Goal: Information Seeking & Learning: Learn about a topic

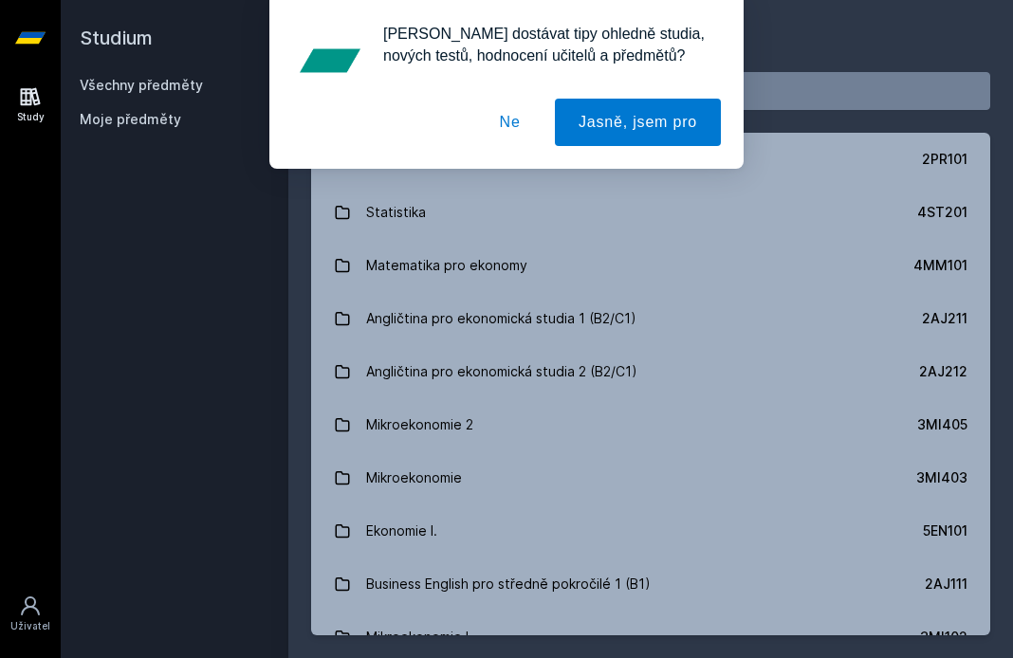
click at [507, 120] on button "Ne" at bounding box center [510, 122] width 68 height 47
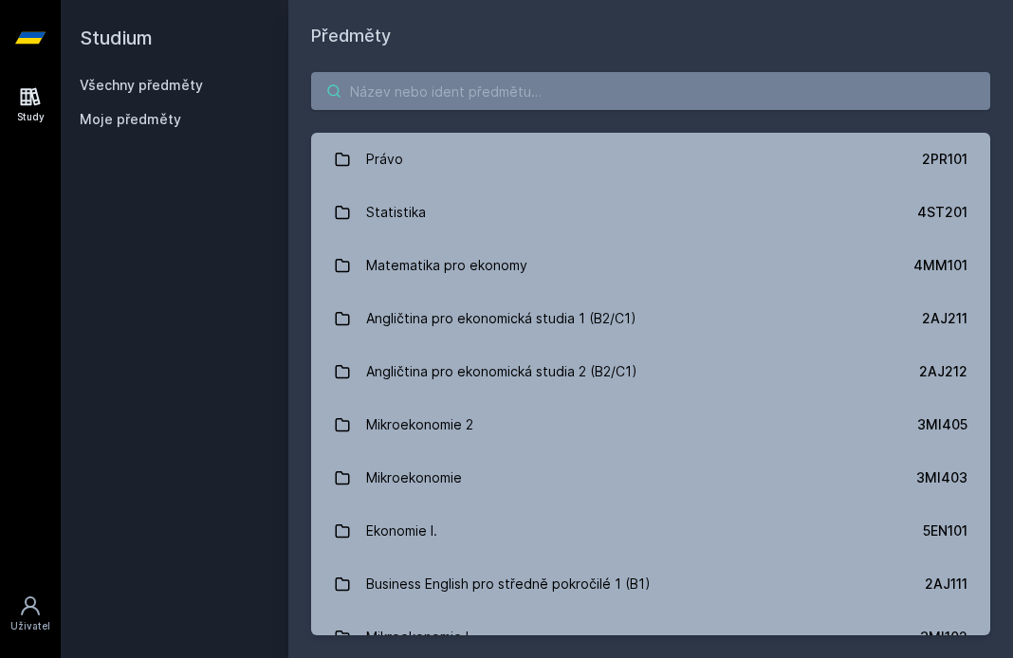
click at [481, 97] on input "search" at bounding box center [650, 91] width 679 height 38
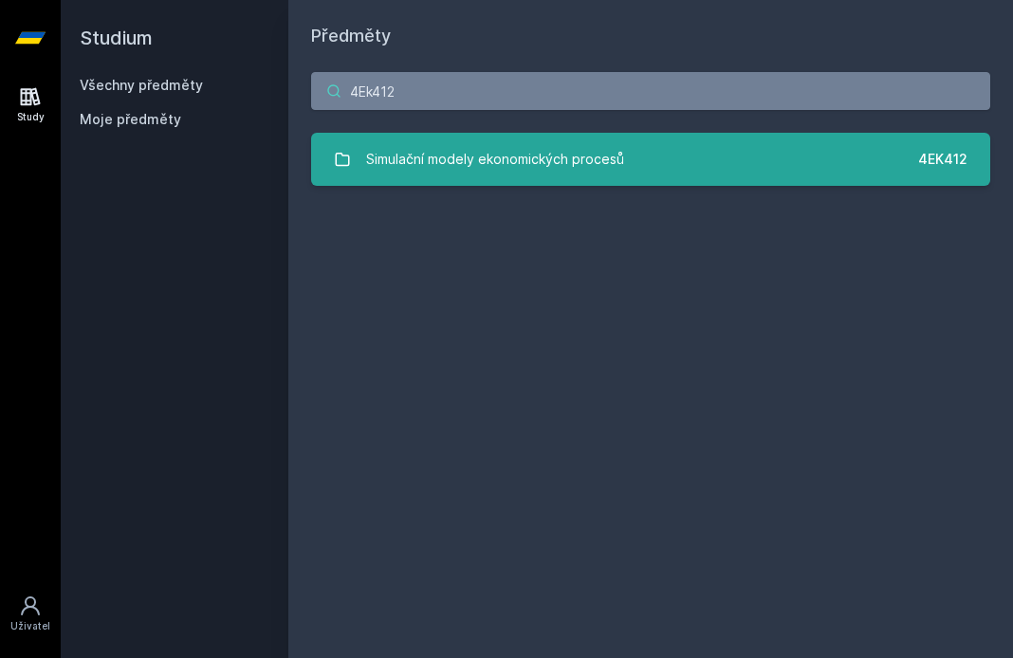
type input "4Ek412"
click at [572, 163] on div "Simulační modely ekonomických procesů" at bounding box center [495, 159] width 258 height 38
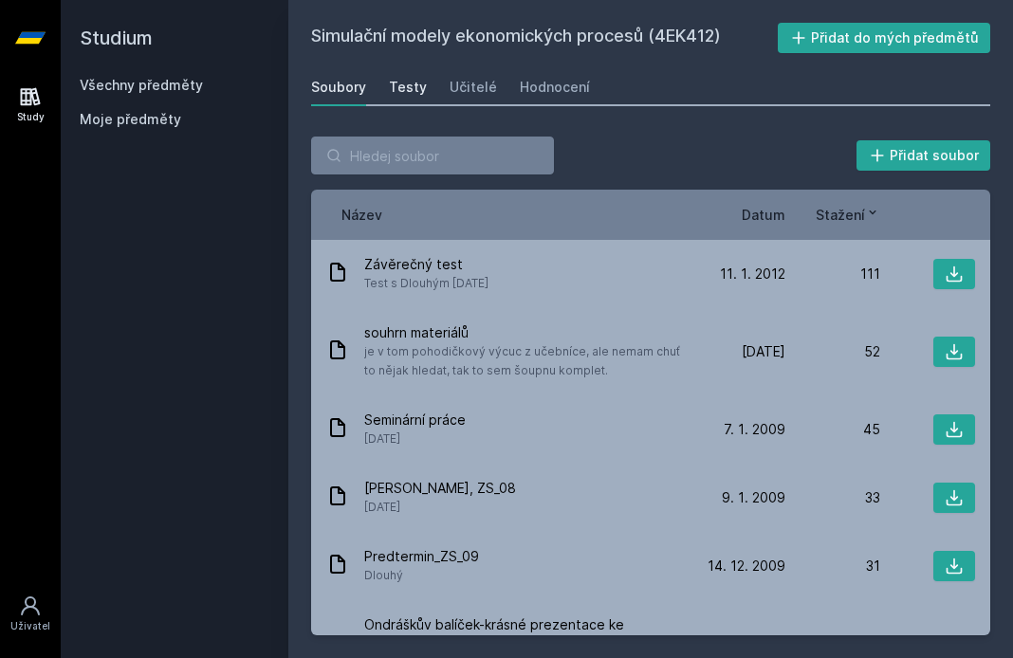
click at [399, 87] on div "Testy" at bounding box center [408, 87] width 38 height 19
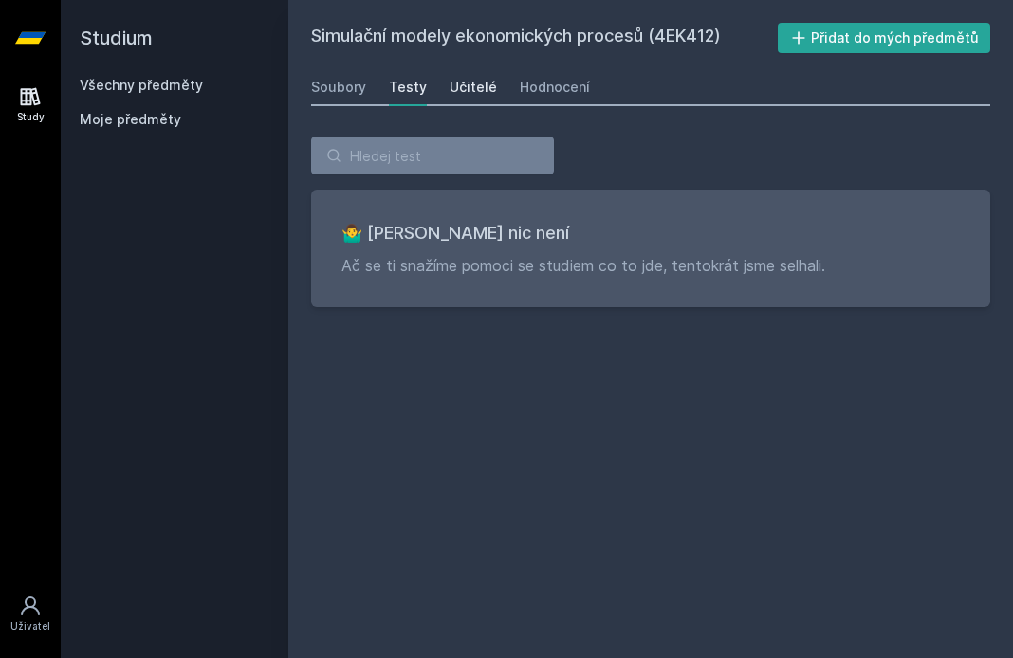
click at [461, 77] on link "Učitelé" at bounding box center [473, 87] width 47 height 38
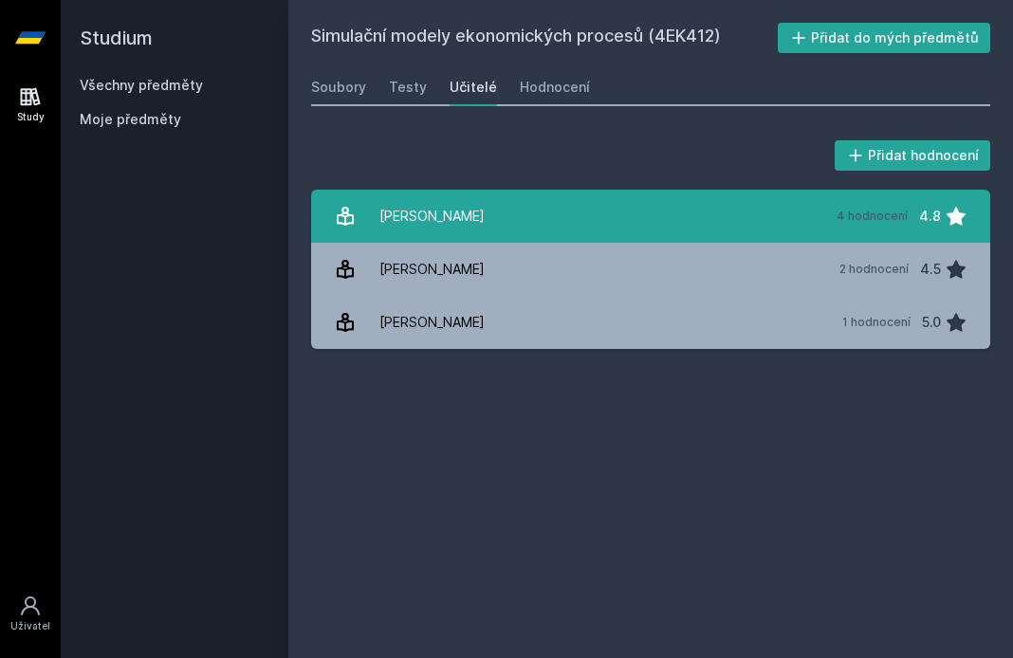
click at [464, 217] on div "Dlouhý Martin" at bounding box center [432, 216] width 105 height 38
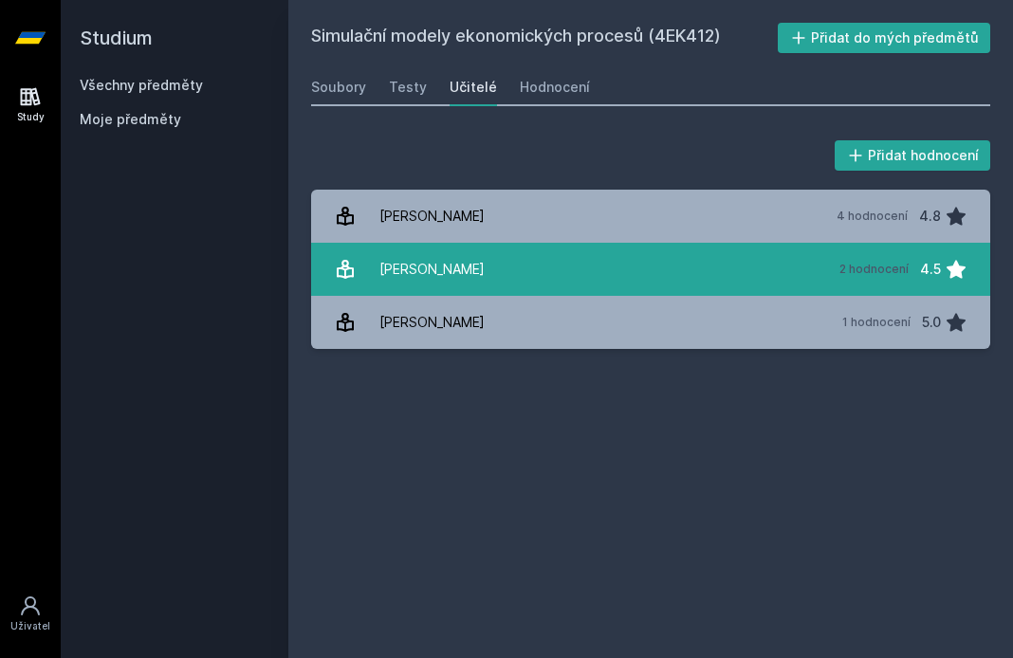
click at [472, 258] on div "Kuncová Martina" at bounding box center [432, 269] width 105 height 38
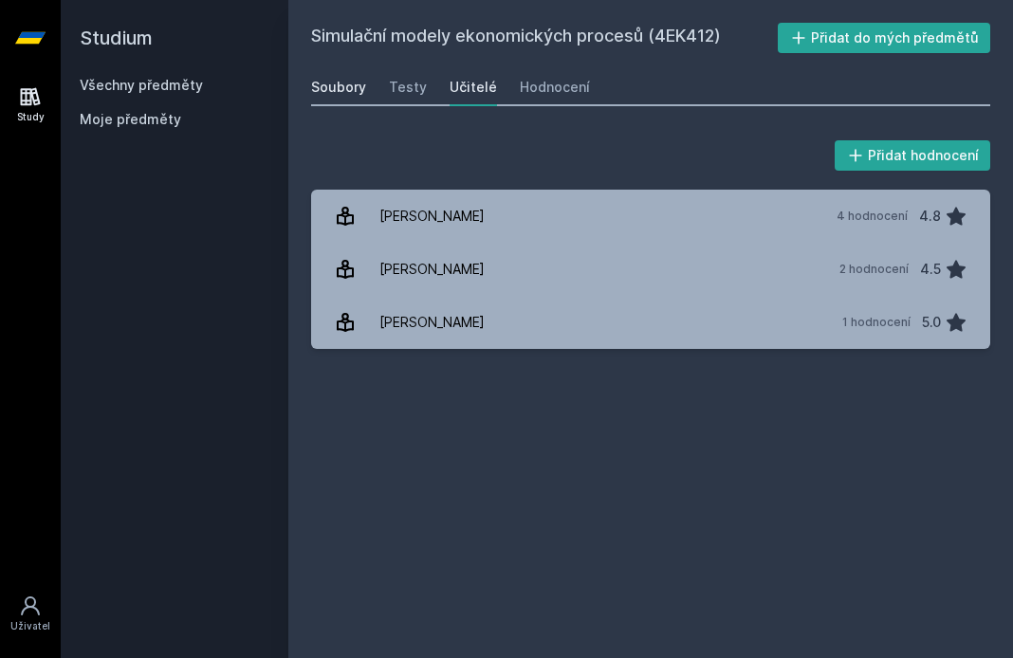
click at [338, 79] on div "Soubory" at bounding box center [338, 87] width 55 height 19
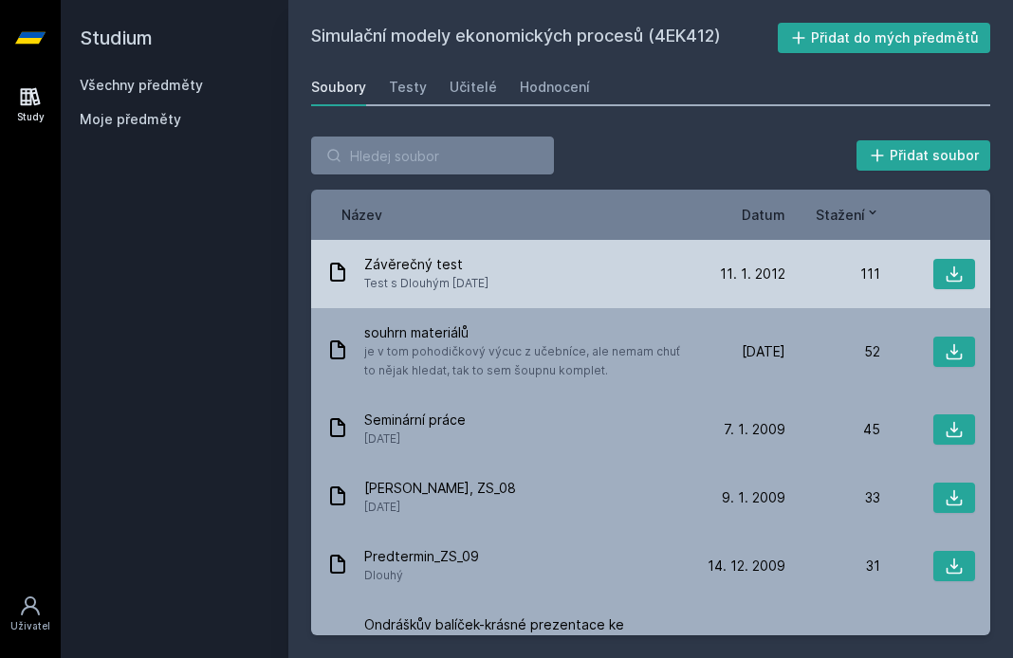
click at [458, 269] on span "Závěrečný test" at bounding box center [426, 264] width 124 height 19
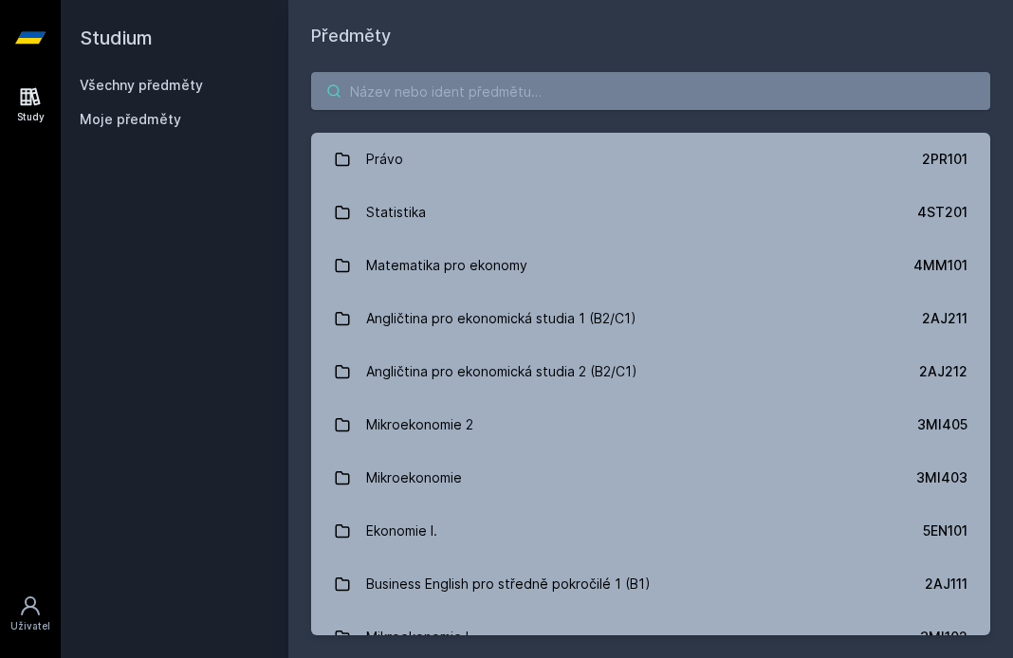
click at [385, 95] on input "search" at bounding box center [650, 91] width 679 height 38
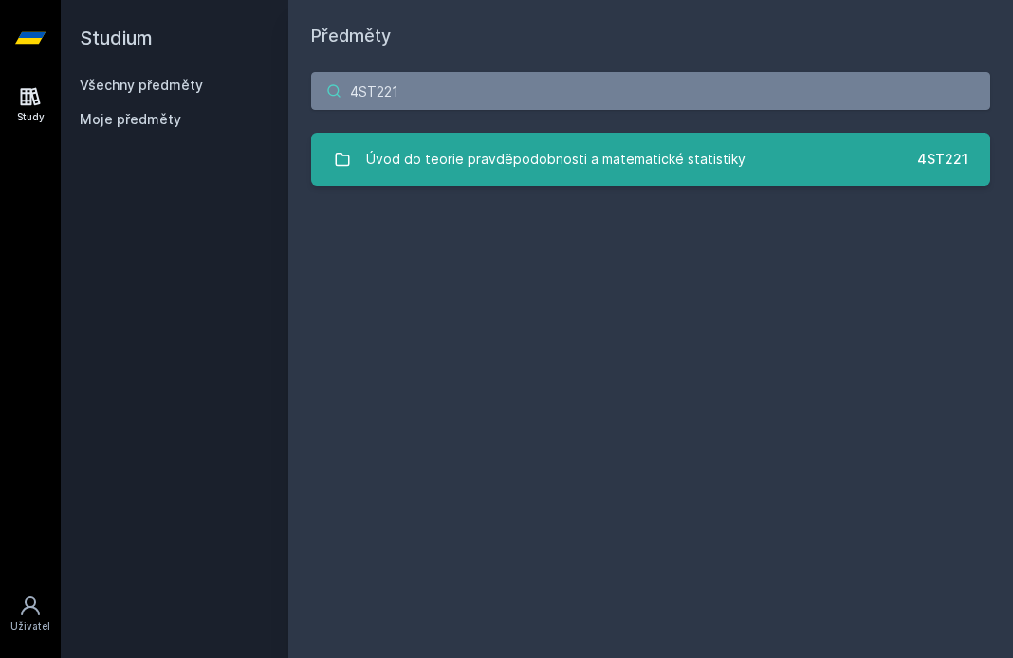
type input "4ST221"
click at [524, 173] on div "Úvod do teorie pravděpodobnosti a matematické statistiky" at bounding box center [556, 159] width 380 height 38
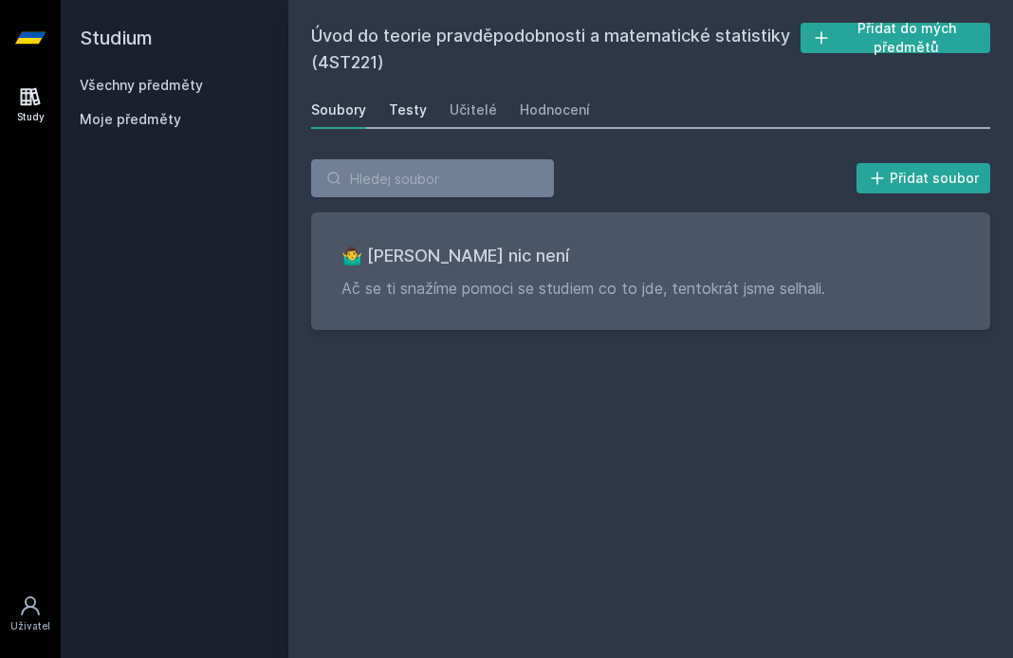
click at [404, 109] on div "Testy" at bounding box center [408, 110] width 38 height 19
click at [469, 111] on div "Učitelé" at bounding box center [473, 110] width 47 height 19
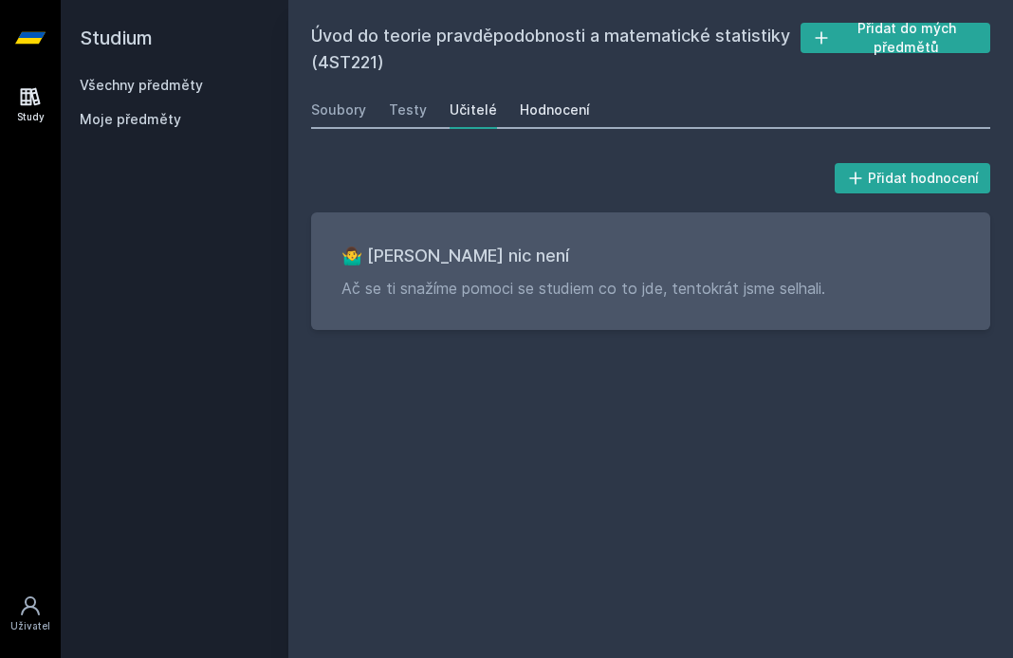
click at [551, 113] on div "Hodnocení" at bounding box center [555, 110] width 70 height 19
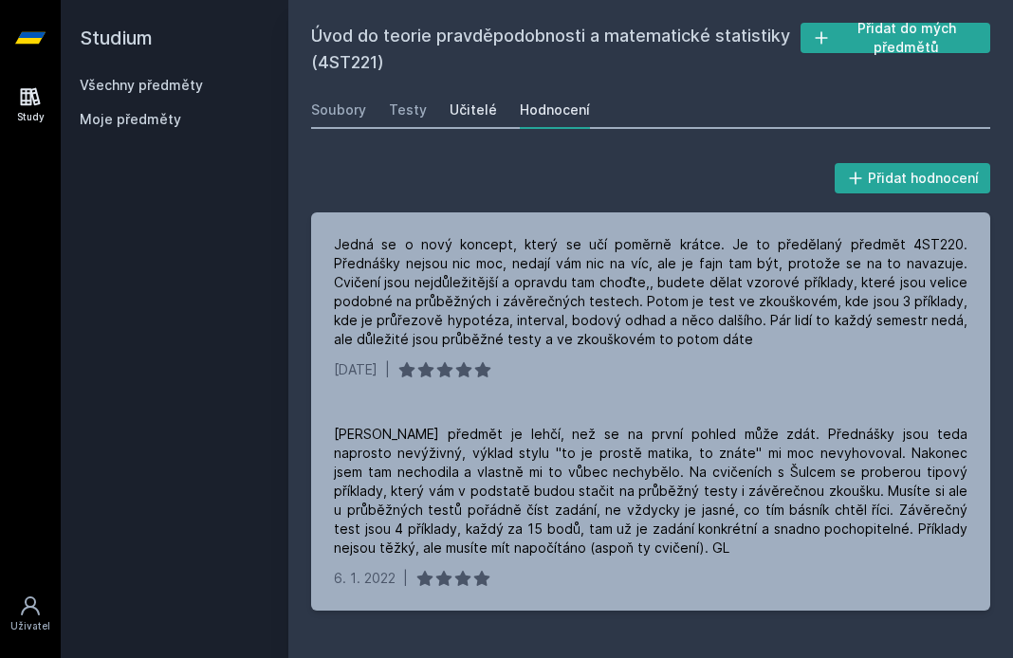
click at [470, 114] on div "Učitelé" at bounding box center [473, 110] width 47 height 19
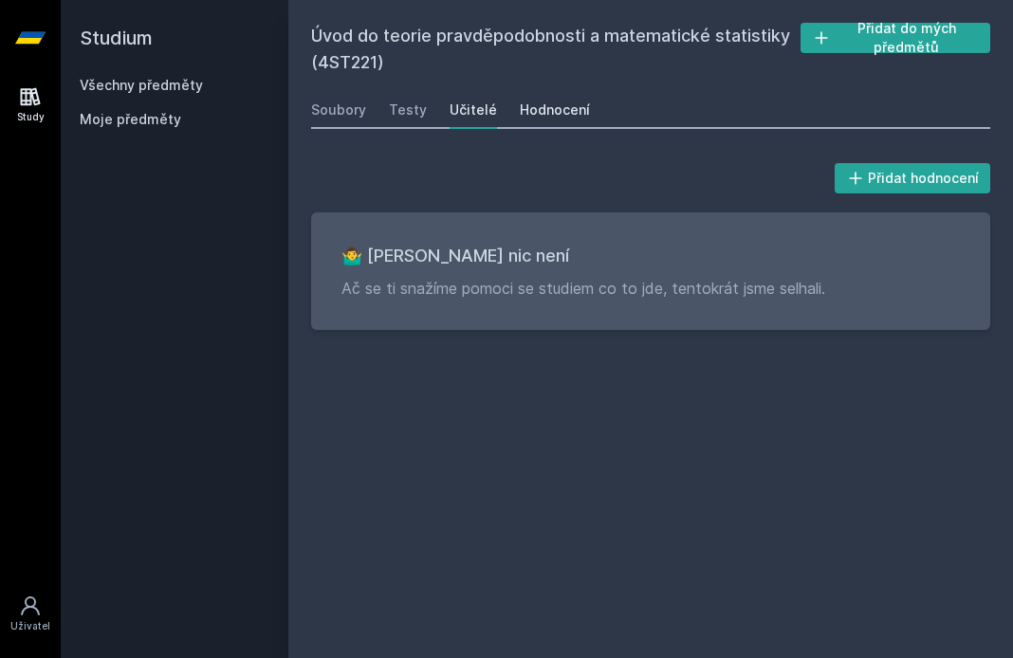
click at [538, 116] on div "Hodnocení" at bounding box center [555, 110] width 70 height 19
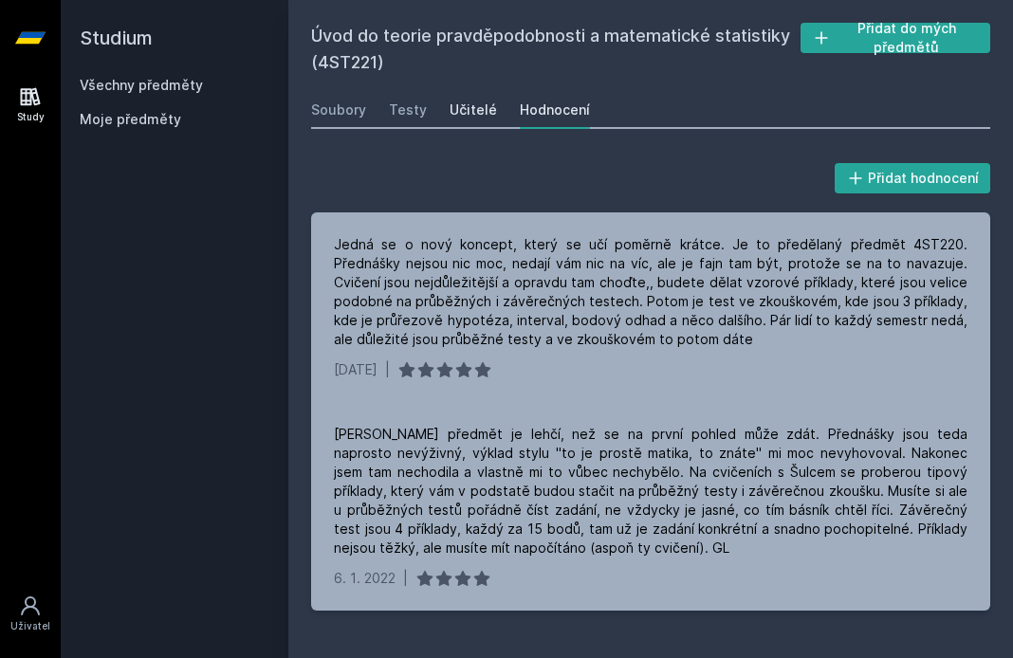
click at [459, 96] on link "Učitelé" at bounding box center [473, 110] width 47 height 38
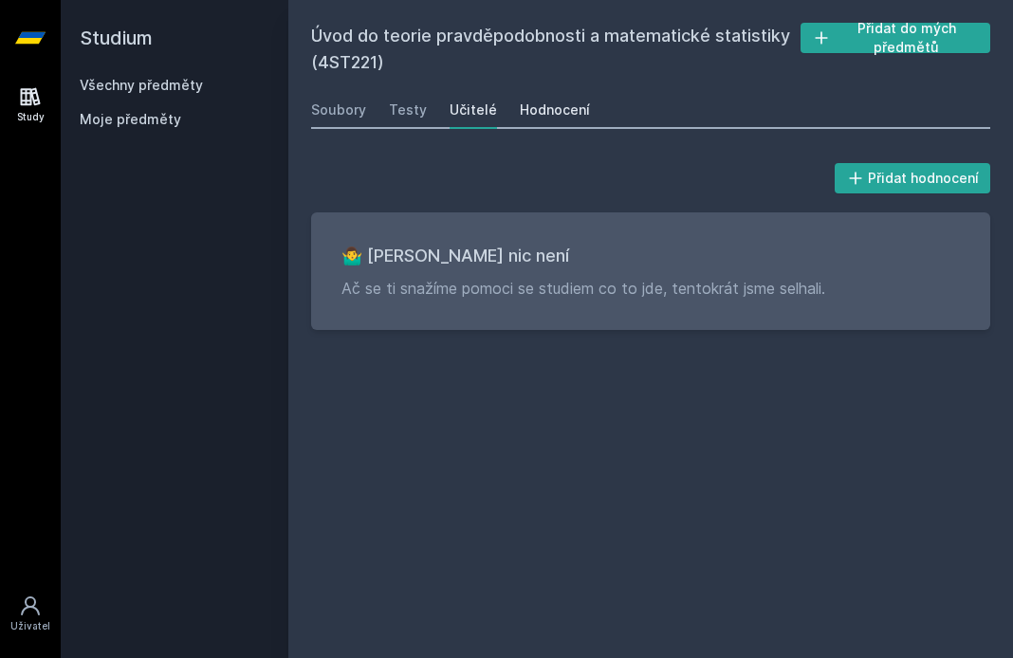
click at [540, 98] on link "Hodnocení" at bounding box center [555, 110] width 70 height 38
